Goal: Task Accomplishment & Management: Use online tool/utility

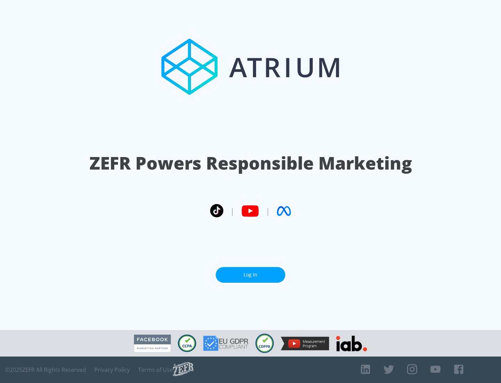
click at [251, 275] on link "Log In" at bounding box center [251, 275] width 70 height 16
